Goal: Complete application form: Complete application form

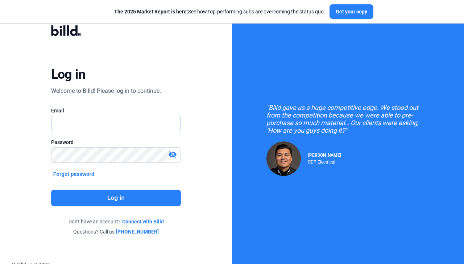
type input "[PERSON_NAME][EMAIL_ADDRESS][PERSON_NAME][DOMAIN_NAME]"
click at [113, 192] on button "Log in" at bounding box center [116, 197] width 130 height 17
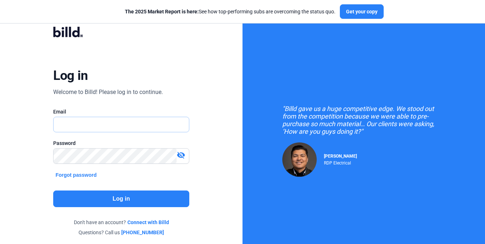
type input "[PERSON_NAME][EMAIL_ADDRESS][PERSON_NAME][DOMAIN_NAME]"
click at [127, 193] on button "Log in" at bounding box center [121, 199] width 136 height 17
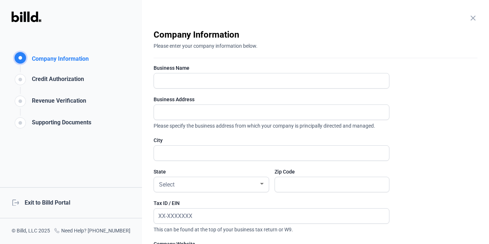
click at [55, 80] on div "Credit Authorization" at bounding box center [56, 81] width 55 height 12
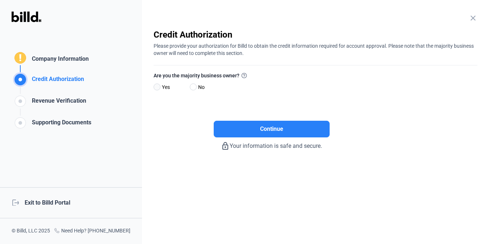
click at [156, 86] on span at bounding box center [157, 87] width 7 height 7
click at [156, 86] on input "Yes" at bounding box center [156, 87] width 5 height 5
radio input "true"
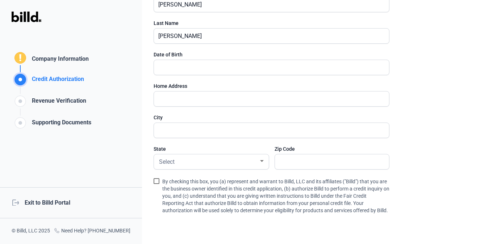
scroll to position [133, 0]
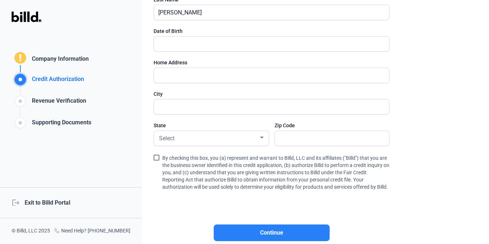
click at [158, 158] on span at bounding box center [157, 158] width 6 height 6
click at [0, 0] on input "By checking this box, you (a) represent and warrant to Billd, LLC and its affil…" at bounding box center [0, 0] width 0 height 0
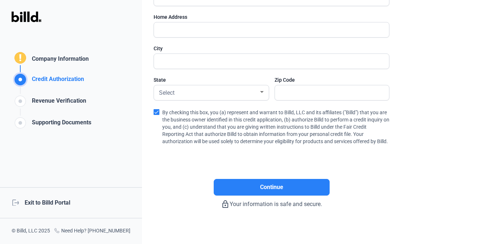
scroll to position [190, 0]
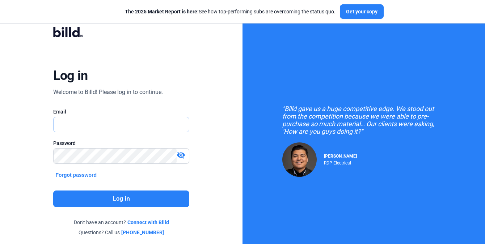
type input "[PERSON_NAME][EMAIL_ADDRESS][PERSON_NAME][DOMAIN_NAME]"
click at [139, 192] on button "Log in" at bounding box center [121, 199] width 136 height 17
